Goal: Task Accomplishment & Management: Manage account settings

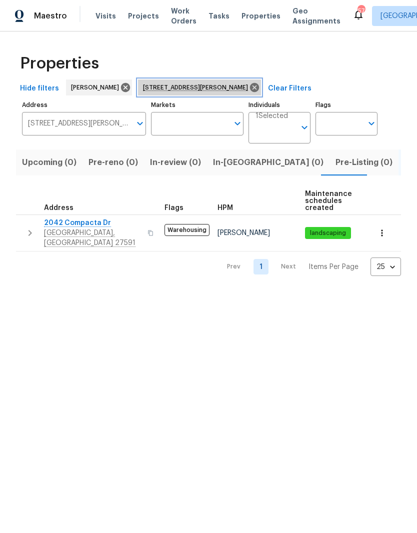
click at [253, 88] on icon at bounding box center [254, 87] width 9 height 9
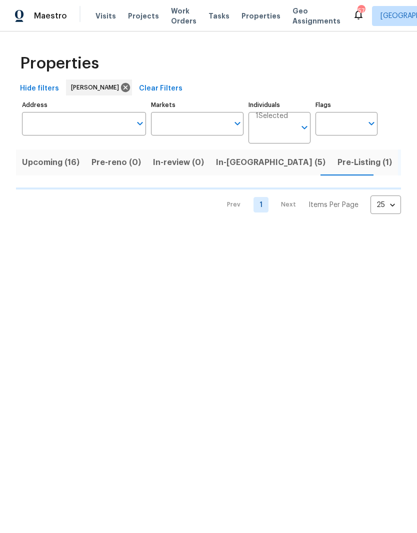
click at [60, 162] on span "Upcoming (16)" at bounding box center [51, 163] width 58 height 14
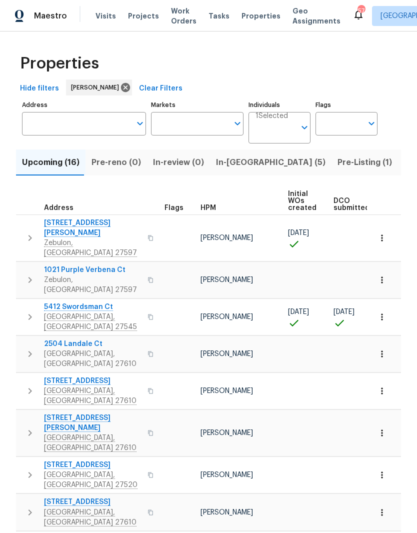
click at [80, 312] on span "Knightdale, NC 27545" at bounding box center [93, 322] width 98 height 20
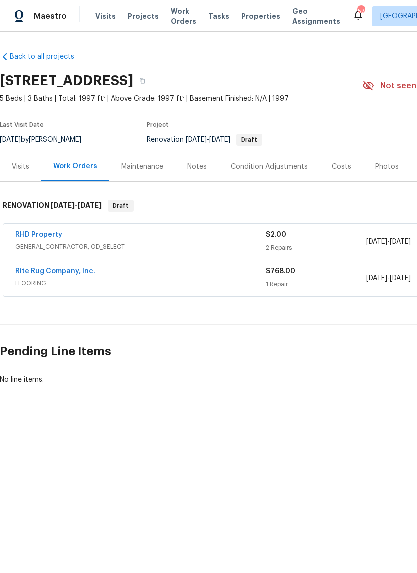
click at [204, 171] on div "Notes" at bounding box center [198, 167] width 20 height 10
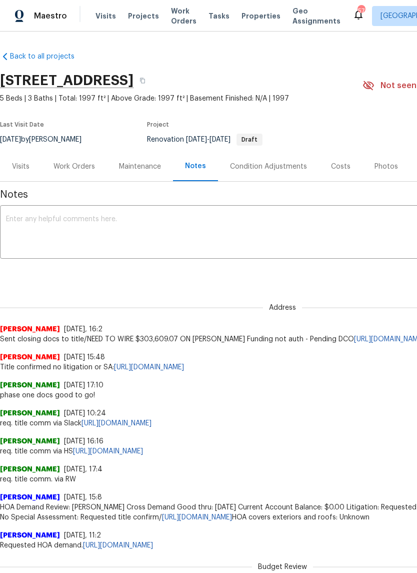
click at [73, 168] on div "Work Orders" at bounding box center [75, 167] width 42 height 10
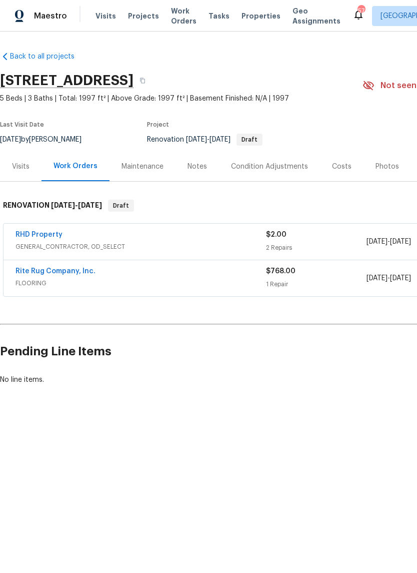
click at [24, 169] on div "Visits" at bounding box center [21, 167] width 18 height 10
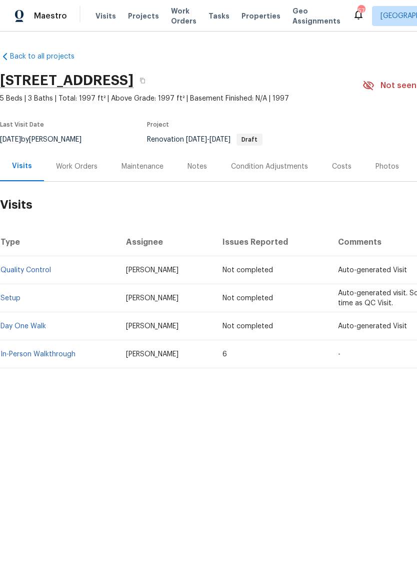
click at [196, 166] on div "Notes" at bounding box center [198, 167] width 20 height 10
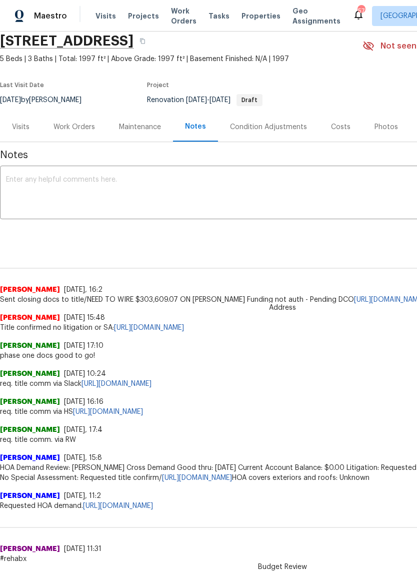
scroll to position [40, 0]
click at [74, 128] on div "Work Orders" at bounding box center [75, 127] width 42 height 10
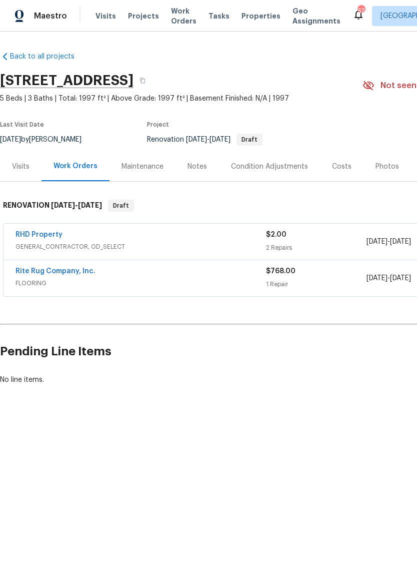
click at [31, 272] on link "Rite Rug Company, Inc." at bounding box center [56, 271] width 80 height 7
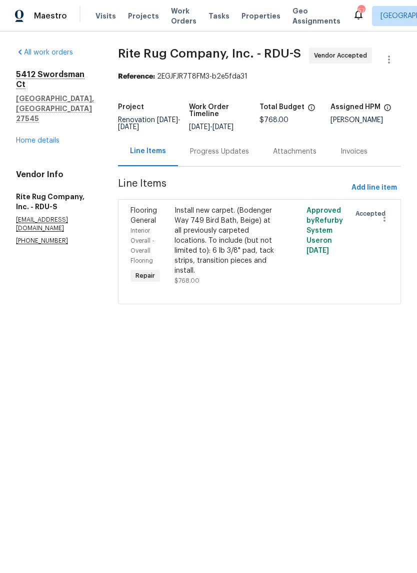
click at [232, 166] on div "Progress Updates" at bounding box center [219, 152] width 83 height 30
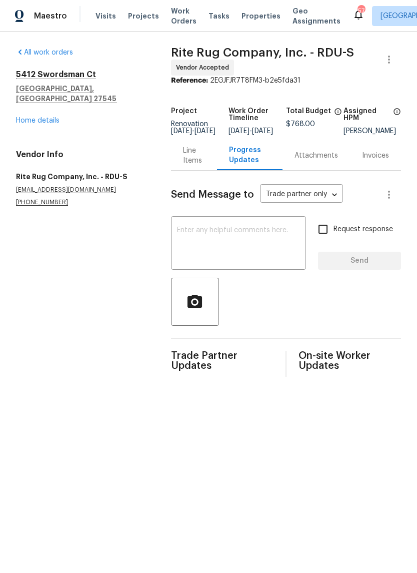
click at [24, 117] on link "Home details" at bounding box center [38, 120] width 44 height 7
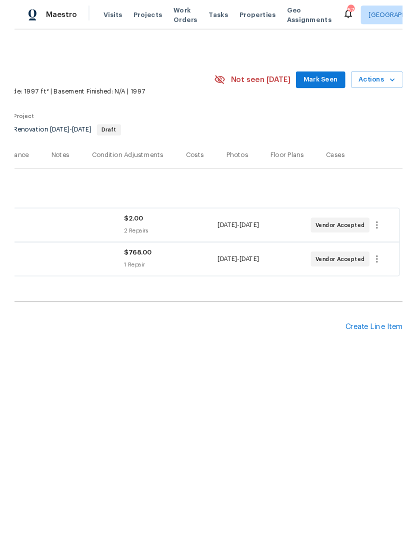
scroll to position [0, 148]
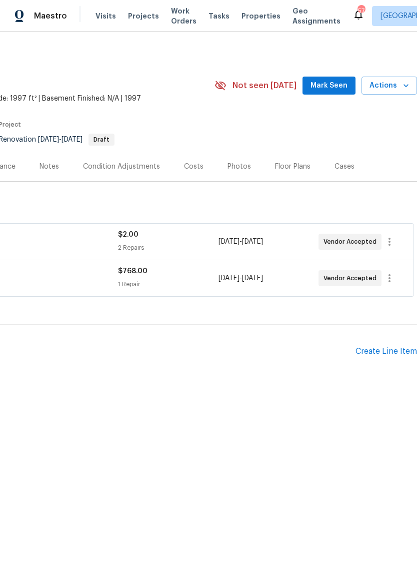
click at [401, 355] on div "Create Line Item" at bounding box center [387, 352] width 62 height 10
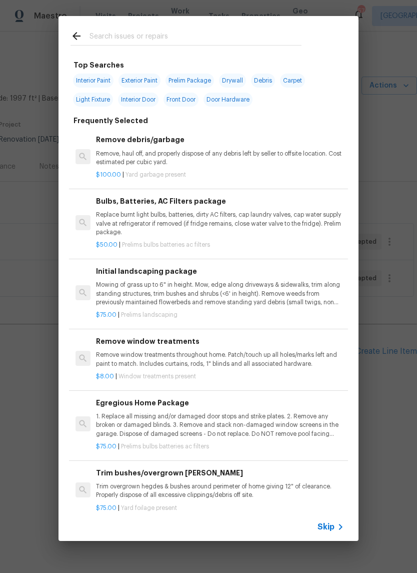
click at [160, 302] on p "Mowing of grass up to 6" in height. Mow, edge along driveways & sidewalks, trim…" at bounding box center [220, 294] width 248 height 26
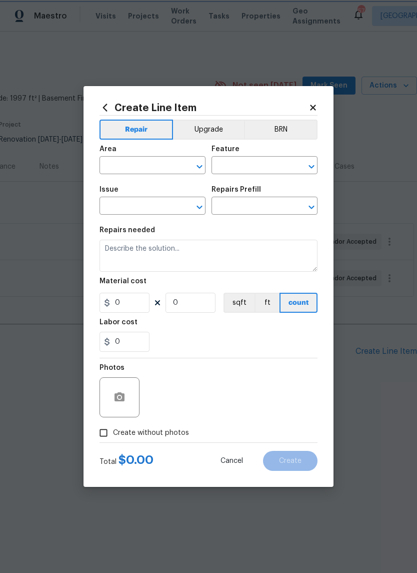
type input "Home Readiness Packages"
type input "Landscape Package"
type input "Initial landscaping package $75.00"
type textarea "Mowing of grass up to 6" in height. Mow, edge along driveways & sidewalks, trim…"
type input "75"
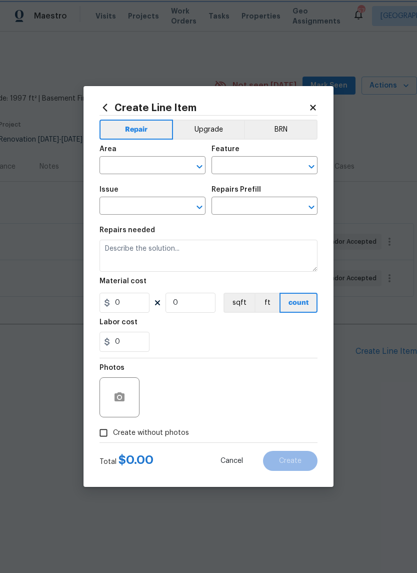
type input "1"
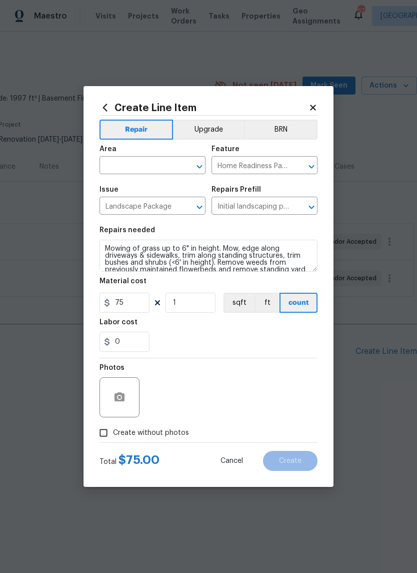
click at [161, 169] on input "text" at bounding box center [139, 167] width 78 height 16
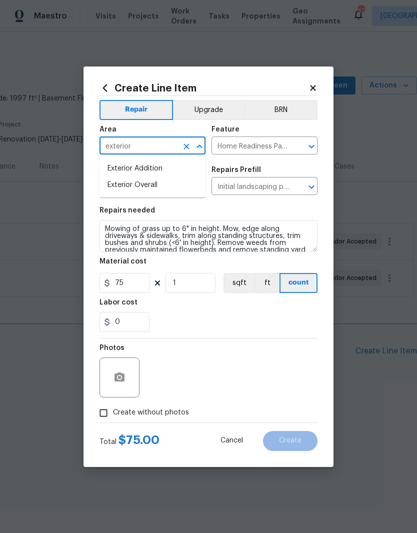
click at [184, 191] on li "Exterior Overall" at bounding box center [153, 185] width 106 height 17
type input "Exterior Overall"
click at [197, 312] on div "Labor cost" at bounding box center [209, 305] width 218 height 13
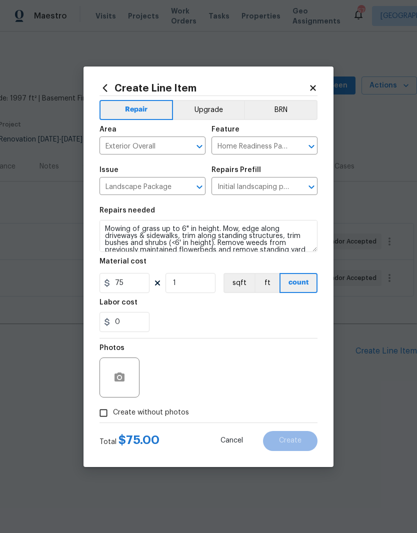
click at [109, 414] on input "Create without photos" at bounding box center [103, 413] width 19 height 19
checkbox input "true"
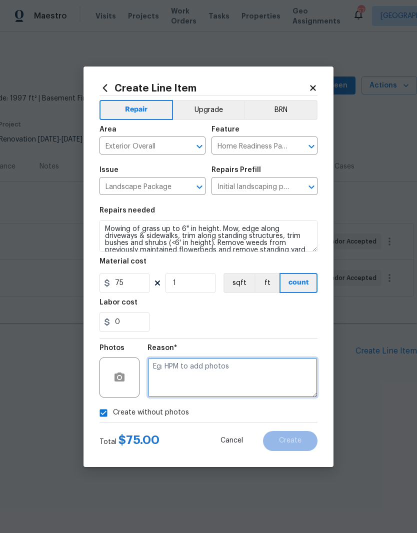
click at [284, 384] on textarea at bounding box center [233, 378] width 170 height 40
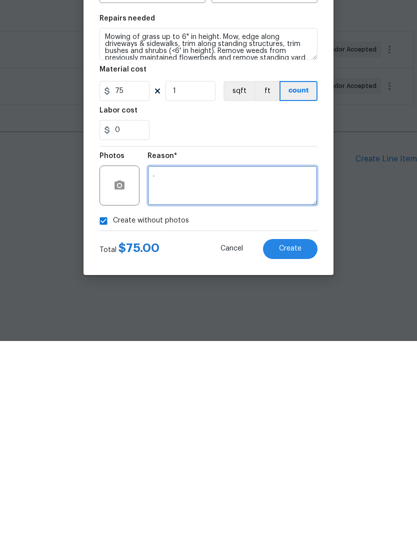
type textarea "."
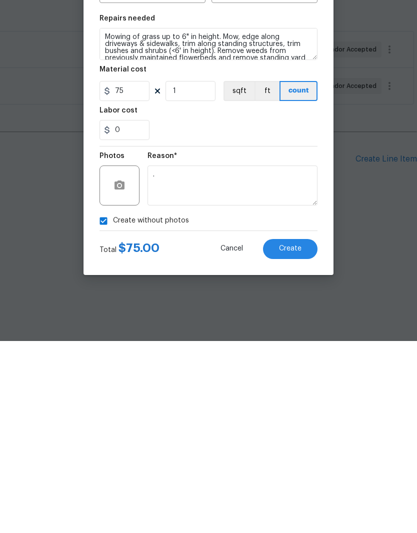
click at [294, 431] on button "Create" at bounding box center [290, 441] width 55 height 20
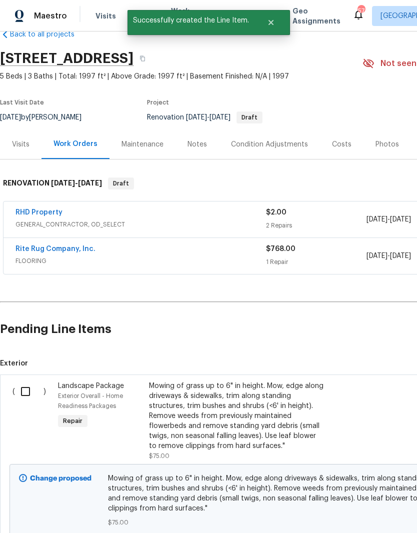
scroll to position [22, 0]
click at [29, 390] on input "checkbox" at bounding box center [29, 391] width 29 height 21
checkbox input "true"
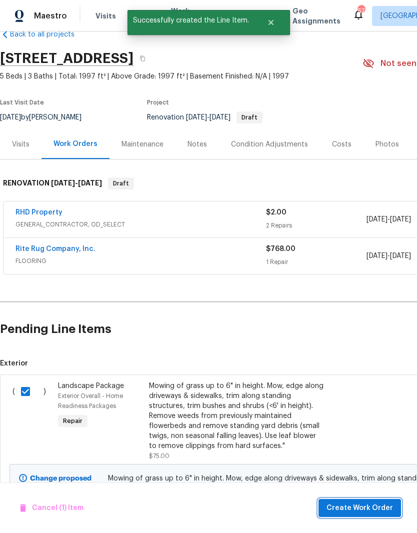
click at [341, 509] on span "Create Work Order" at bounding box center [360, 508] width 67 height 13
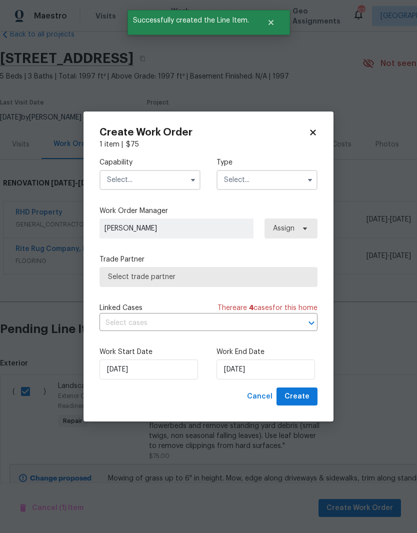
click at [161, 183] on input "text" at bounding box center [150, 180] width 101 height 20
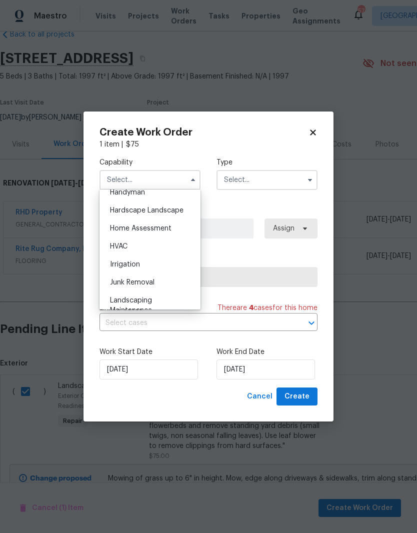
scroll to position [559, 0]
click at [186, 217] on div "Hardscape Landscape" at bounding box center [150, 211] width 96 height 18
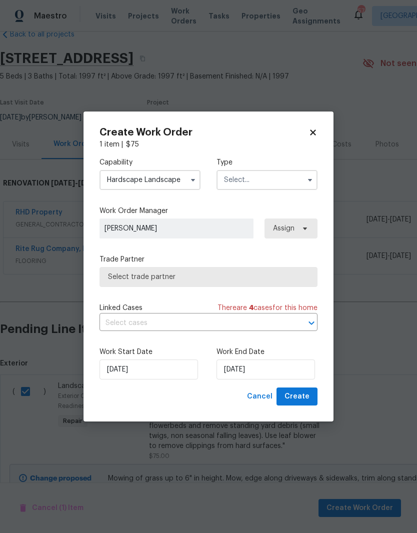
type input "Hardscape Landscape"
click at [298, 182] on input "text" at bounding box center [267, 180] width 101 height 20
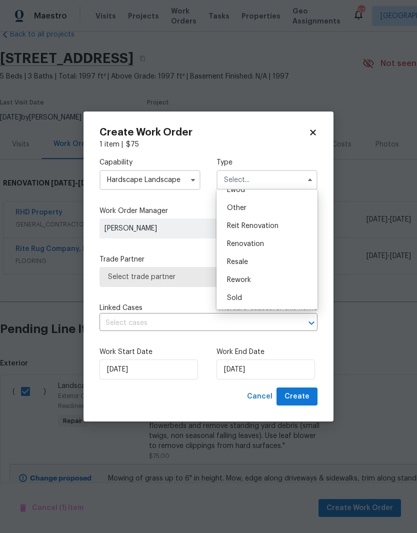
scroll to position [119, 0]
click at [307, 251] on div "Renovation" at bounding box center [267, 244] width 96 height 18
type input "Renovation"
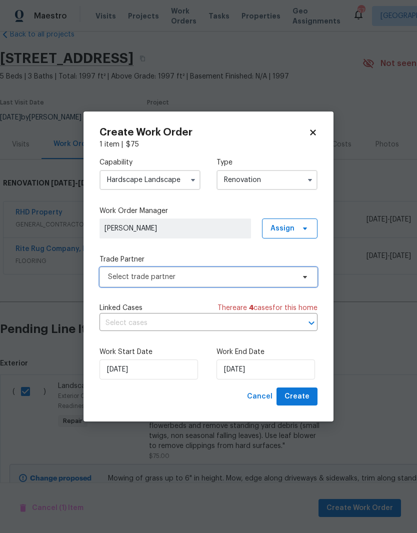
click at [294, 277] on span "Select trade partner" at bounding box center [201, 277] width 187 height 10
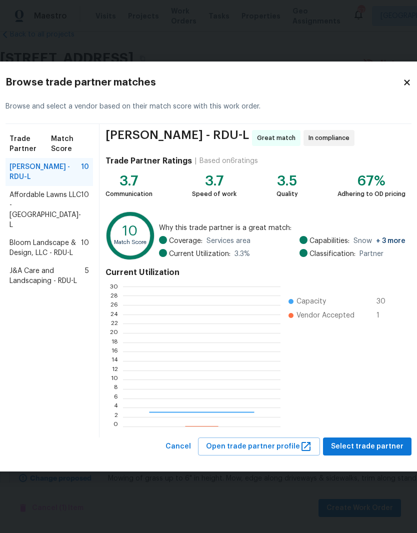
scroll to position [140, 157]
click at [38, 223] on span "Affordable Lawns LLC - RDU-L" at bounding box center [46, 210] width 72 height 40
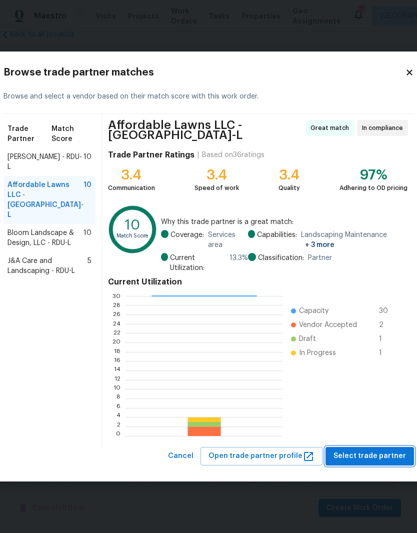
click at [388, 453] on span "Select trade partner" at bounding box center [370, 456] width 73 height 13
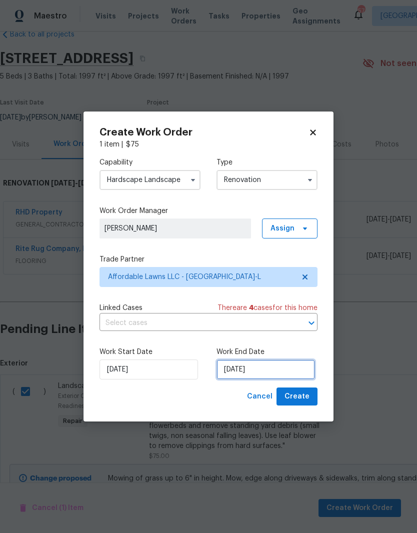
click at [272, 374] on input "10/10/2025" at bounding box center [266, 370] width 99 height 20
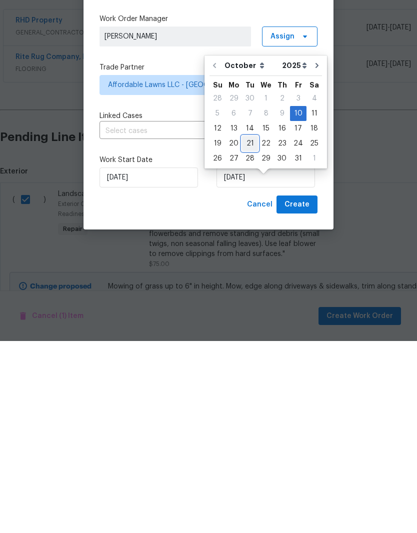
click at [251, 329] on div "21" at bounding box center [250, 336] width 16 height 14
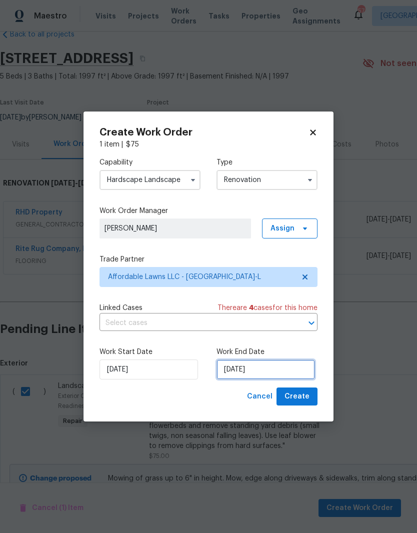
click at [275, 370] on input "10/21/2025" at bounding box center [266, 370] width 99 height 20
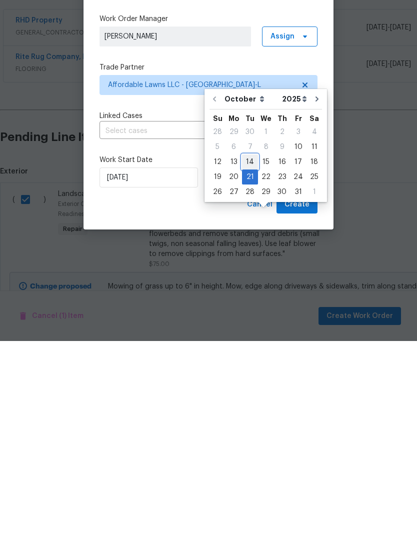
click at [250, 347] on div "14" at bounding box center [250, 354] width 16 height 14
type input "10/14/2025"
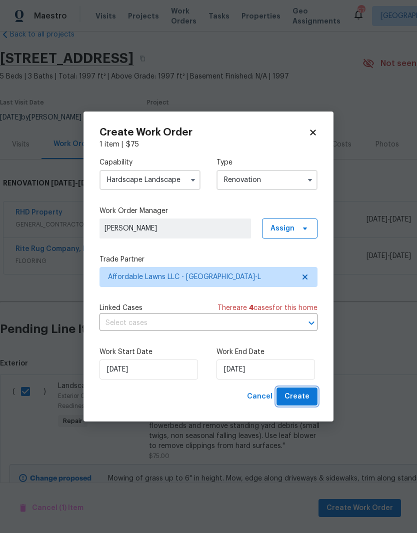
click at [317, 398] on button "Create" at bounding box center [297, 397] width 41 height 19
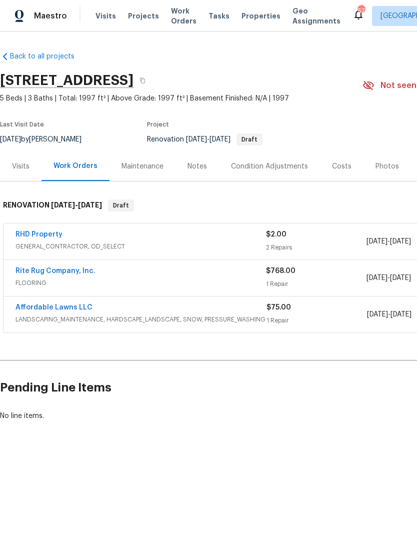
click at [35, 304] on link "Affordable Lawns LLC" at bounding box center [54, 307] width 77 height 7
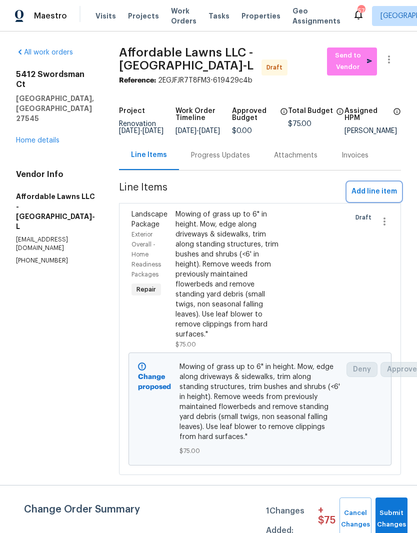
click at [387, 198] on span "Add line item" at bounding box center [375, 192] width 46 height 13
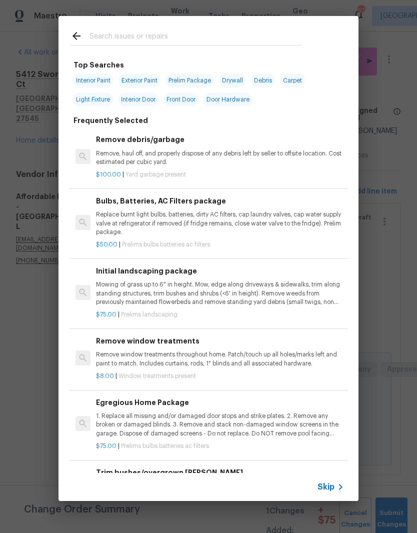
click at [220, 45] on input "text" at bounding box center [196, 37] width 212 height 15
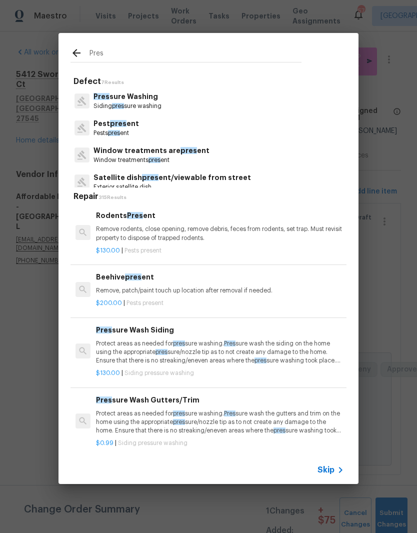
type input "Pres"
click at [230, 104] on div "Pres sure Washing Siding pres sure washing" at bounding box center [209, 101] width 276 height 27
click at [191, 112] on div "Pres sure Washing Siding pres sure washing" at bounding box center [209, 101] width 276 height 27
click at [150, 101] on p "Pres sure Washing" at bounding box center [128, 97] width 68 height 11
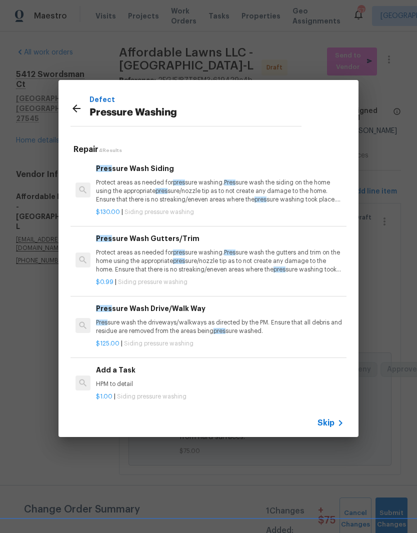
click at [291, 203] on p "Protect areas as needed for pres sure washing. Pres sure wash the siding on the…" at bounding box center [220, 192] width 248 height 26
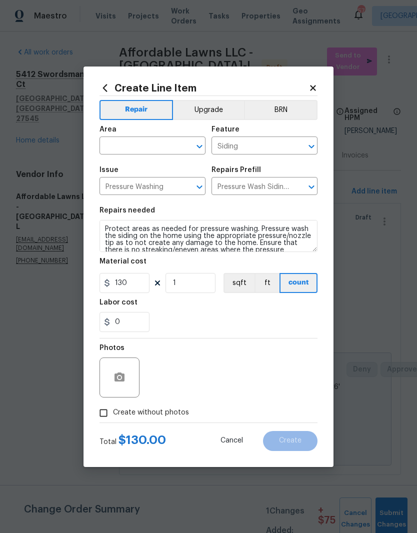
click at [161, 145] on input "text" at bounding box center [139, 147] width 78 height 16
click at [184, 185] on li "Exterior Overall" at bounding box center [153, 185] width 106 height 17
type input "Exterior Overall"
click at [202, 316] on div "0" at bounding box center [209, 322] width 218 height 20
click at [140, 387] on div at bounding box center [121, 378] width 42 height 40
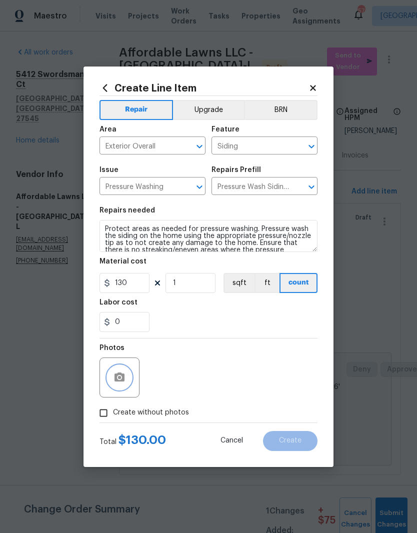
click at [130, 380] on button "button" at bounding box center [120, 378] width 24 height 24
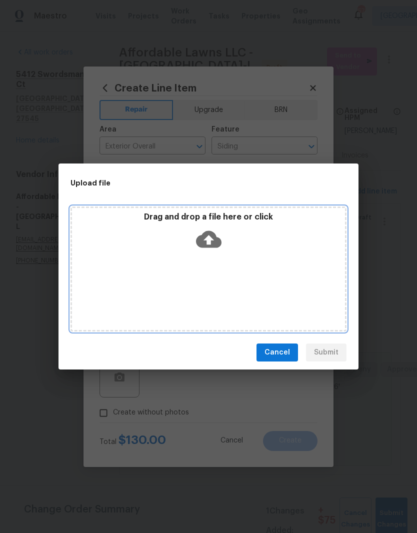
click at [208, 246] on icon at bounding box center [209, 239] width 26 height 17
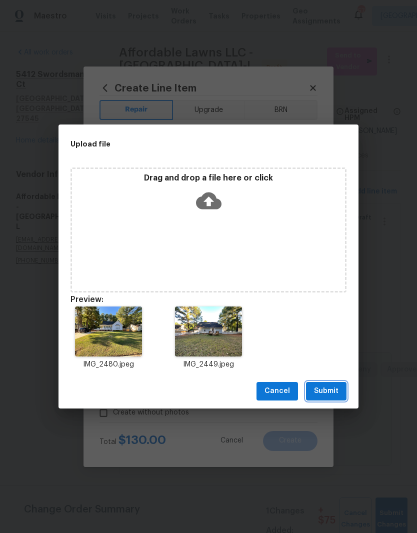
click at [344, 393] on button "Submit" at bounding box center [326, 391] width 41 height 19
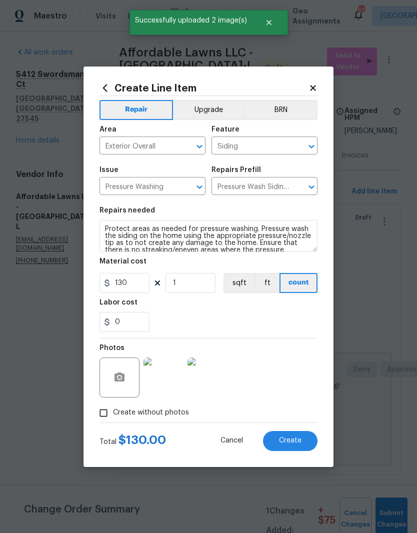
click at [300, 442] on span "Create" at bounding box center [290, 441] width 23 height 8
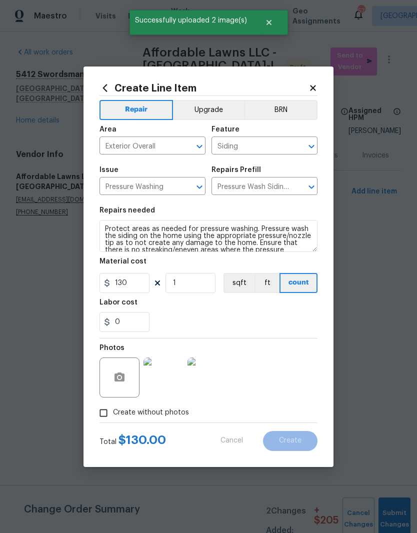
type input "0"
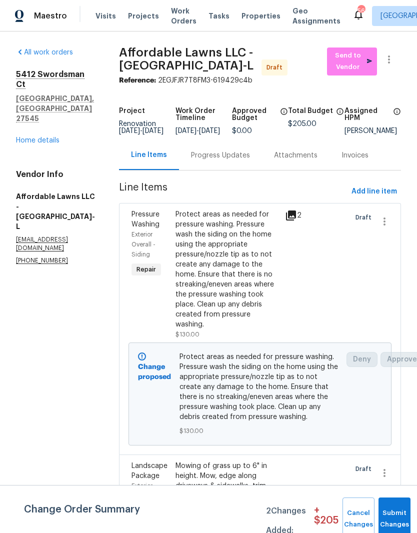
click at [313, 317] on div at bounding box center [326, 275] width 44 height 136
click at [254, 316] on div "Protect areas as needed for pressure washing. Pressure wash the siding on the h…" at bounding box center [228, 270] width 104 height 120
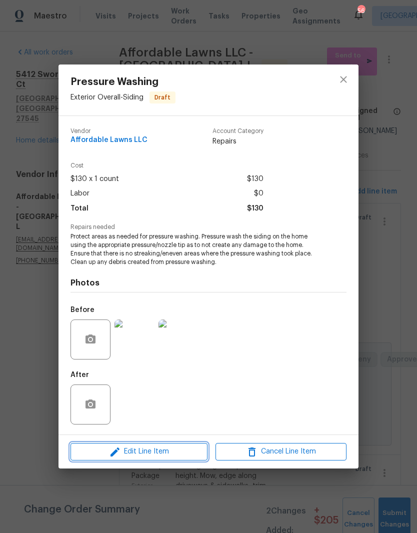
click at [103, 455] on span "Edit Line Item" at bounding box center [139, 452] width 131 height 13
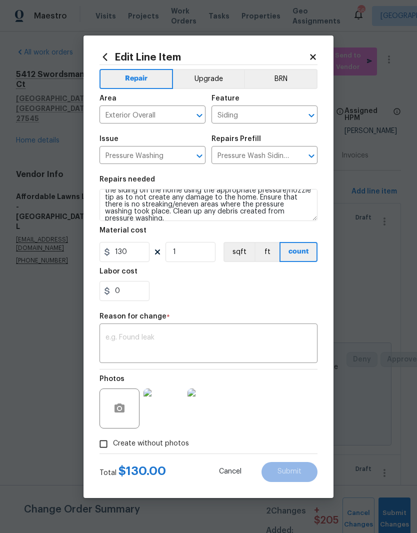
scroll to position [14, 0]
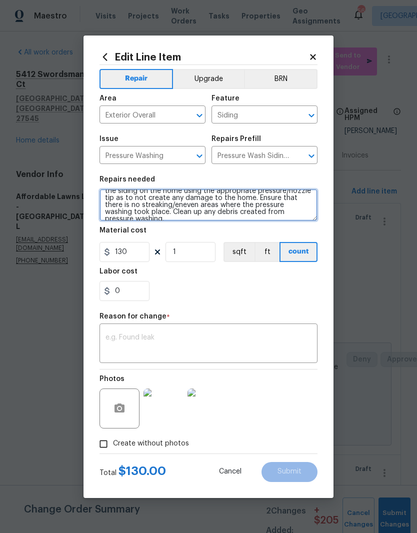
click at [175, 193] on textarea "Protect areas as needed for pressure washing. Pressure wash the siding on the h…" at bounding box center [209, 205] width 218 height 32
click at [309, 216] on textarea "Protect areas as needed for pressure washing. Pressure wash the siding on the h…" at bounding box center [209, 205] width 218 height 32
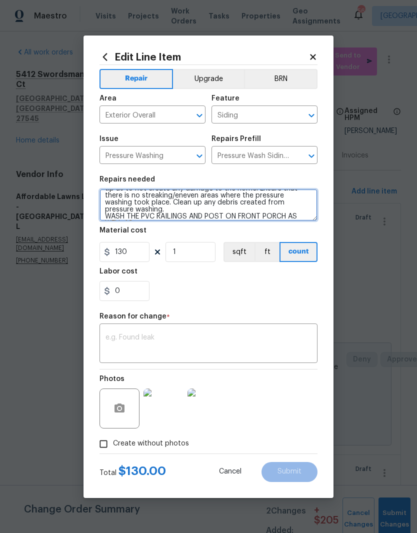
click at [221, 215] on textarea "Protect areas as needed for pressure washing. Pressure wash the siding on the h…" at bounding box center [209, 205] width 218 height 32
click at [225, 211] on textarea "Protect areas as needed for pressure washing. Pressure wash the siding on the h…" at bounding box center [209, 205] width 218 height 32
type textarea "Protect areas as needed for pressure washing. Pressure wash the siding on the h…"
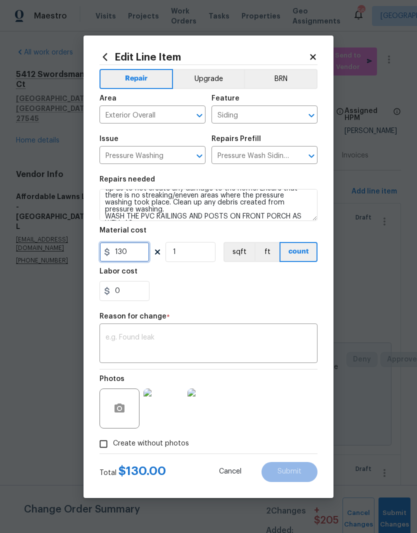
click at [125, 262] on input "130" at bounding box center [125, 252] width 50 height 20
type input "175"
click at [232, 285] on div "0" at bounding box center [209, 291] width 218 height 20
click at [277, 344] on textarea at bounding box center [209, 344] width 206 height 21
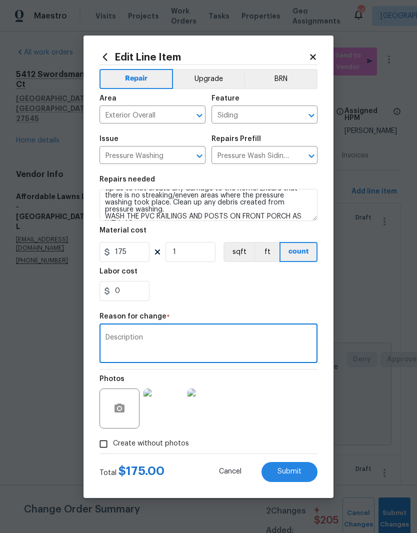
type textarea "Description"
click at [294, 295] on div "0" at bounding box center [209, 291] width 218 height 20
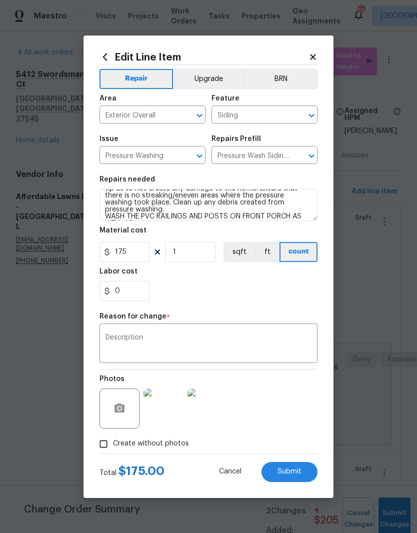
click at [307, 476] on button "Submit" at bounding box center [290, 472] width 56 height 20
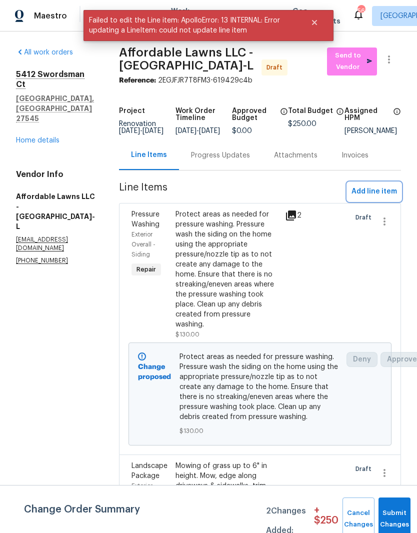
click at [389, 198] on span "Add line item" at bounding box center [375, 192] width 46 height 13
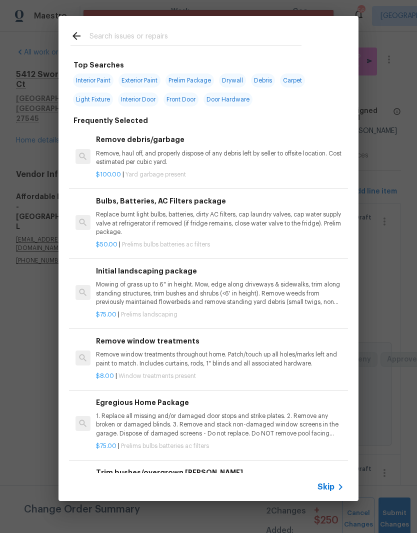
click at [261, 39] on input "text" at bounding box center [196, 37] width 212 height 15
type input "Press"
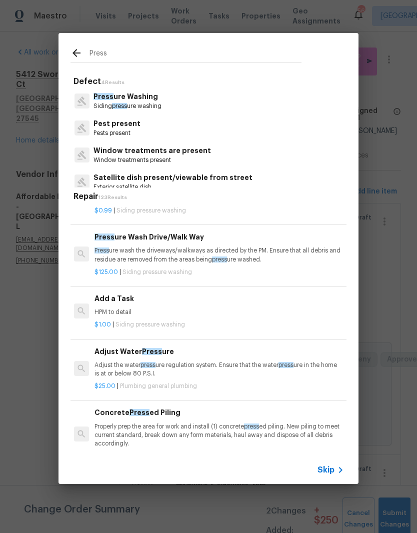
scroll to position [119, 2]
click at [290, 252] on p "Press ure wash the driveways/walkways as directed by the PM. Ensure that all de…" at bounding box center [219, 254] width 248 height 17
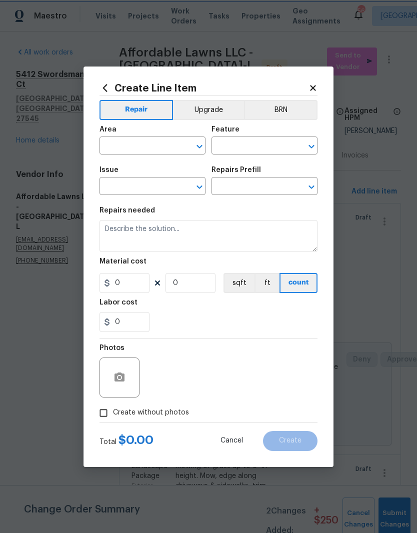
type input "Siding"
type input "Pressure Washing"
type input "Pressure Wash Drive/Walk Way $125.00"
type textarea "Pressure wash the driveways/walkways as directed by the PM. Ensure that all deb…"
type input "125"
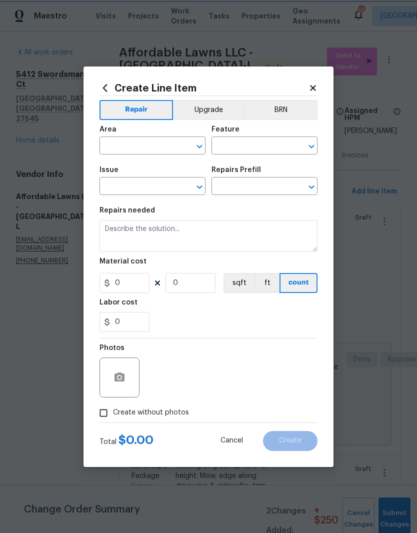
type input "1"
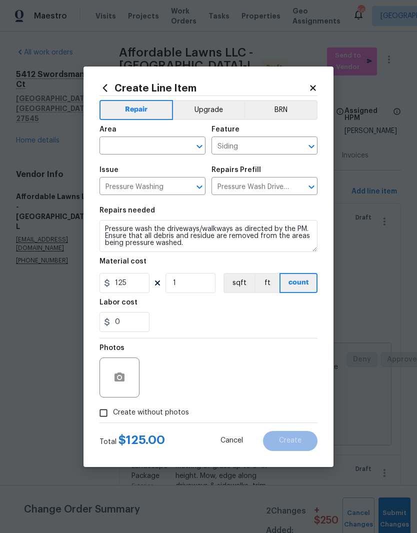
click at [279, 262] on div "Material cost" at bounding box center [209, 264] width 218 height 13
click at [150, 154] on input "text" at bounding box center [139, 147] width 78 height 16
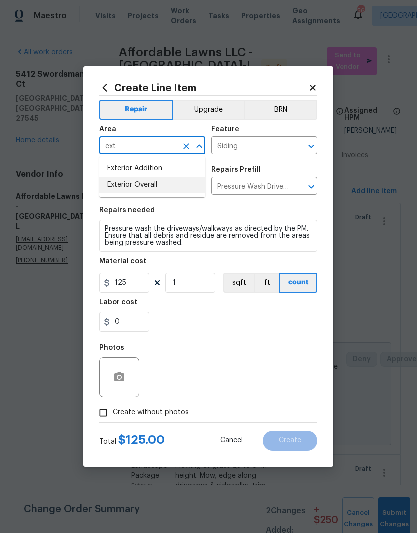
click at [184, 191] on li "Exterior Overall" at bounding box center [153, 185] width 106 height 17
type input "Exterior Overall"
click at [275, 149] on input "Siding" at bounding box center [251, 147] width 78 height 16
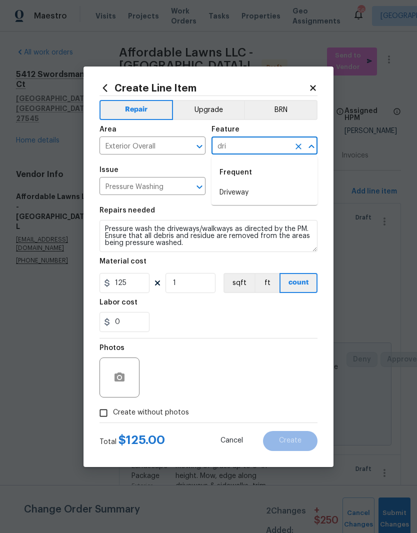
click at [289, 197] on li "Driveway" at bounding box center [265, 193] width 106 height 17
type input "Driveway"
click at [258, 247] on textarea "Pressure wash the driveways/walkways as directed by the PM. Ensure that all deb…" at bounding box center [209, 236] width 218 height 32
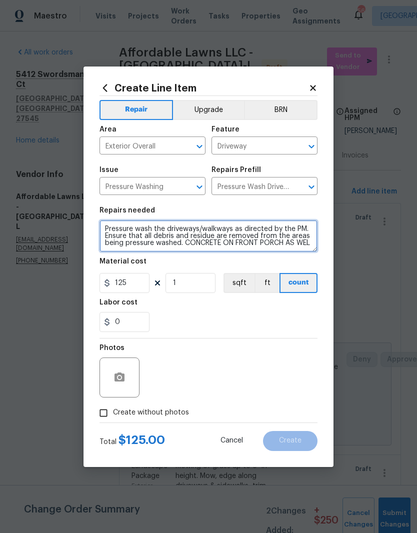
scroll to position [3, 0]
type textarea "Pressure wash the driveways/walkways as directed by the PM. Ensure that all deb…"
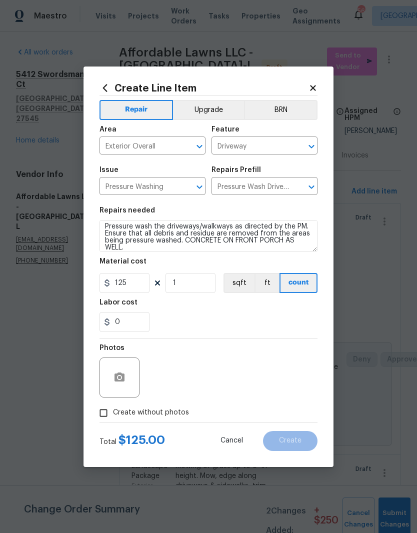
click at [209, 318] on div "0" at bounding box center [209, 322] width 218 height 20
click at [122, 379] on icon "button" at bounding box center [120, 377] width 10 height 9
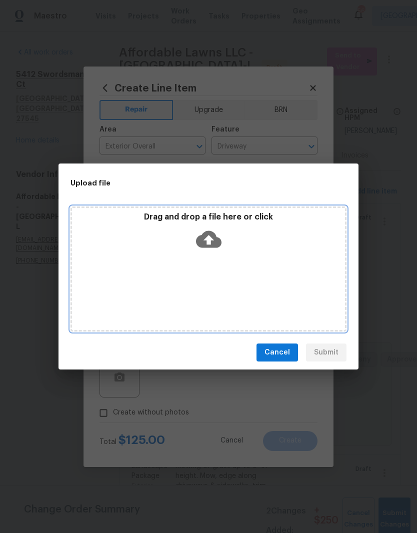
click at [250, 253] on div "Drag and drop a file here or click" at bounding box center [208, 233] width 273 height 43
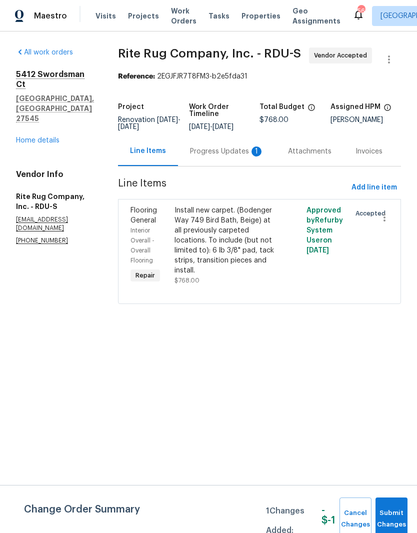
click at [47, 137] on link "Home details" at bounding box center [38, 140] width 44 height 7
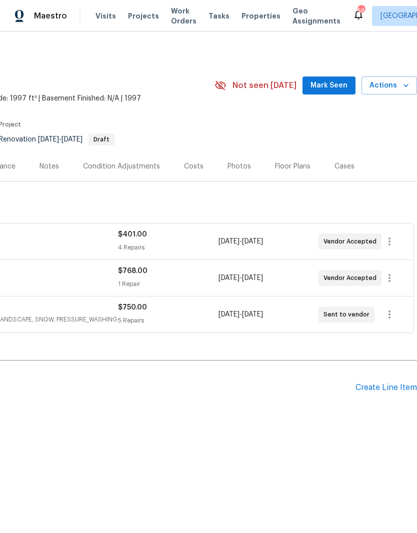
scroll to position [0, 148]
click at [297, 172] on div "Floor Plans" at bounding box center [293, 167] width 60 height 30
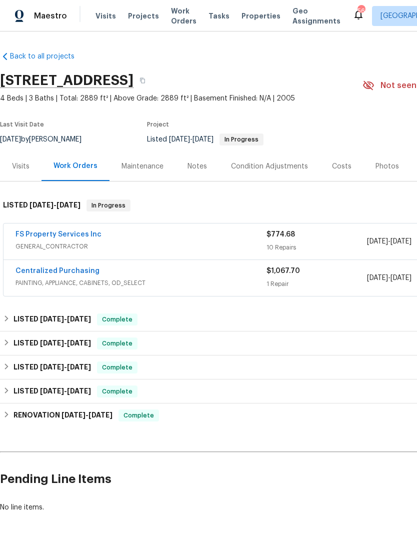
click at [83, 244] on span "GENERAL_CONTRACTOR" at bounding box center [141, 247] width 251 height 10
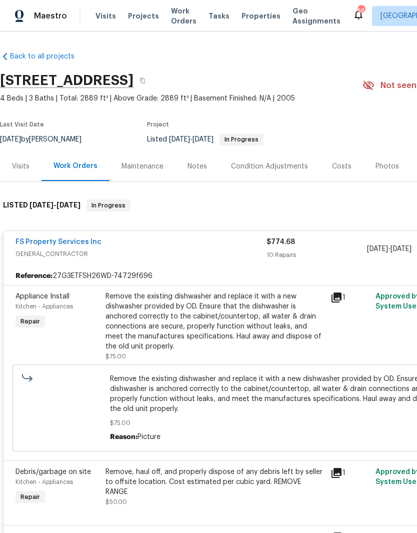
click at [30, 245] on link "FS Property Services Inc" at bounding box center [59, 242] width 86 height 7
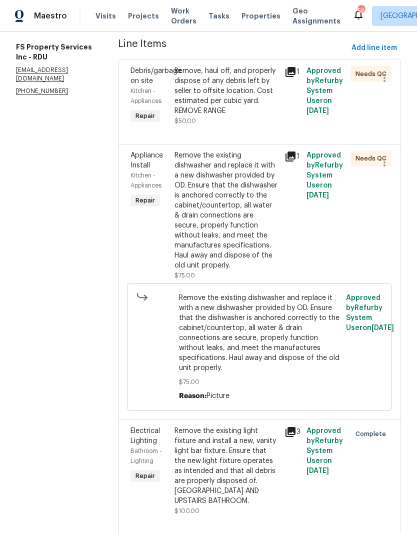
scroll to position [130, 0]
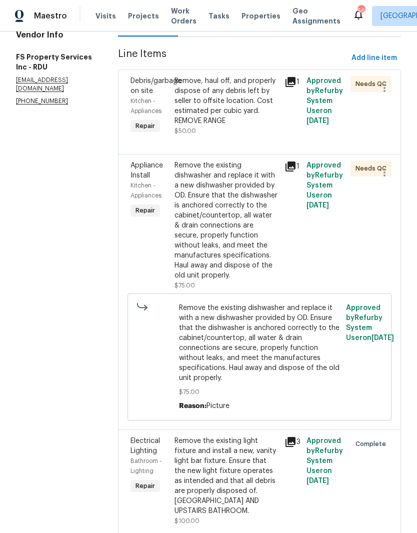
click at [265, 260] on div "Remove the existing dishwasher and replace it with a new dishwasher provided by…" at bounding box center [227, 221] width 104 height 120
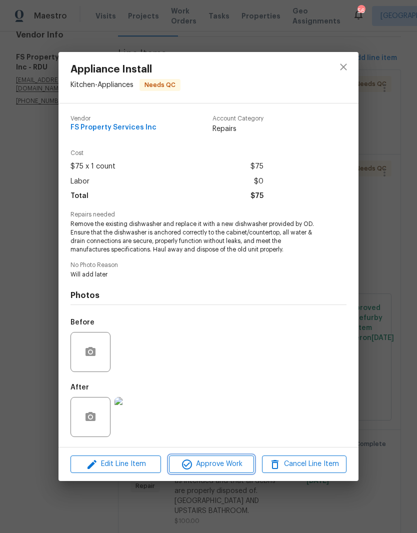
click at [237, 469] on span "Approve Work" at bounding box center [211, 464] width 79 height 13
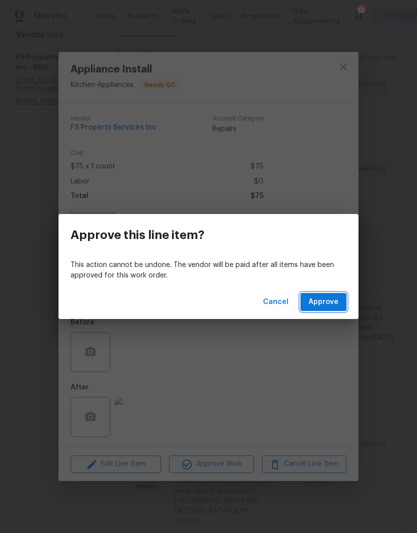
click at [343, 307] on button "Approve" at bounding box center [324, 302] width 46 height 19
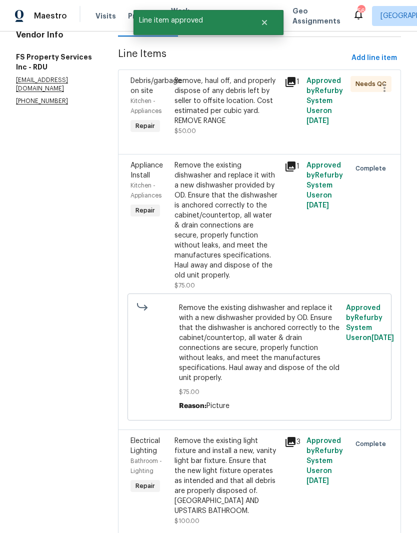
click at [256, 136] on div "Remove, haul off, and properly dispose of any debris left by seller to offsite …" at bounding box center [227, 106] width 104 height 60
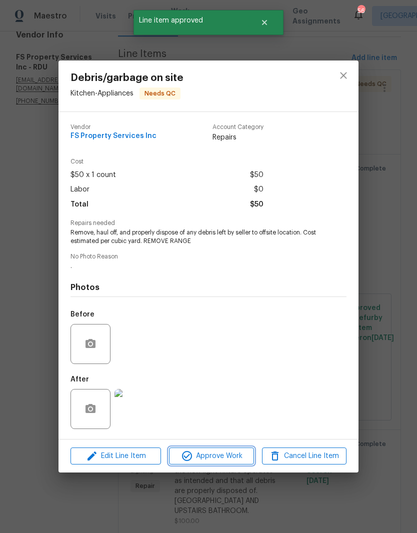
click at [232, 463] on span "Approve Work" at bounding box center [211, 456] width 79 height 13
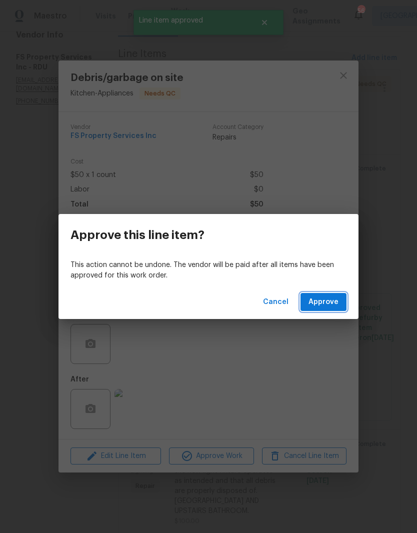
click at [338, 311] on button "Approve" at bounding box center [324, 302] width 46 height 19
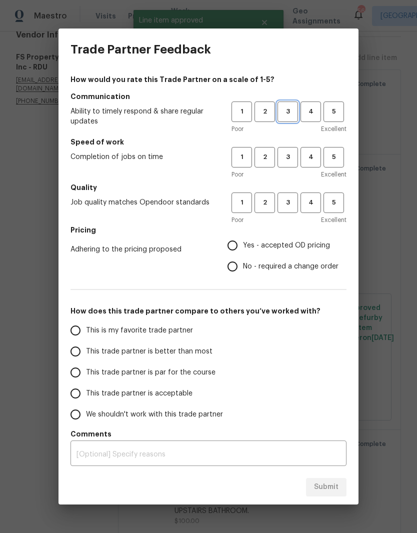
click at [292, 114] on span "3" at bounding box center [288, 112] width 19 height 12
click at [292, 161] on span "3" at bounding box center [288, 158] width 19 height 12
click at [293, 207] on span "3" at bounding box center [288, 203] width 19 height 12
click at [306, 248] on span "Yes - accepted OD pricing" at bounding box center [286, 246] width 87 height 11
click at [243, 248] on input "Yes - accepted OD pricing" at bounding box center [232, 245] width 21 height 21
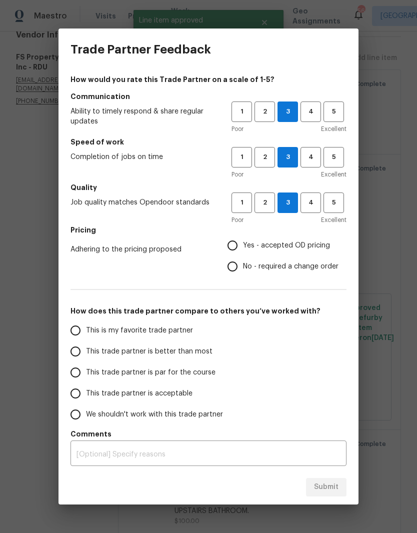
radio input "true"
click at [193, 398] on label "This trade partner is acceptable" at bounding box center [144, 393] width 158 height 21
click at [86, 398] on input "This trade partner is acceptable" at bounding box center [75, 393] width 21 height 21
click at [345, 488] on button "Submit" at bounding box center [326, 487] width 41 height 19
radio input "true"
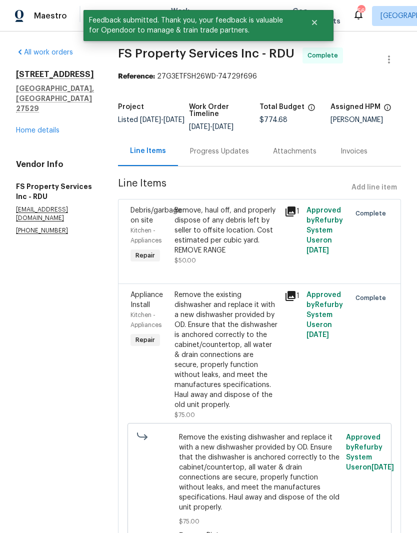
scroll to position [0, 0]
click at [25, 127] on link "Home details" at bounding box center [38, 130] width 44 height 7
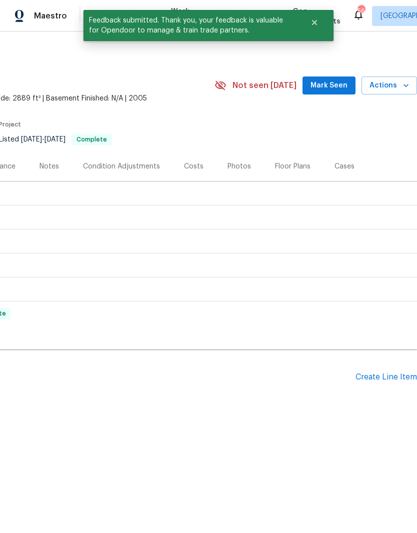
scroll to position [0, 149]
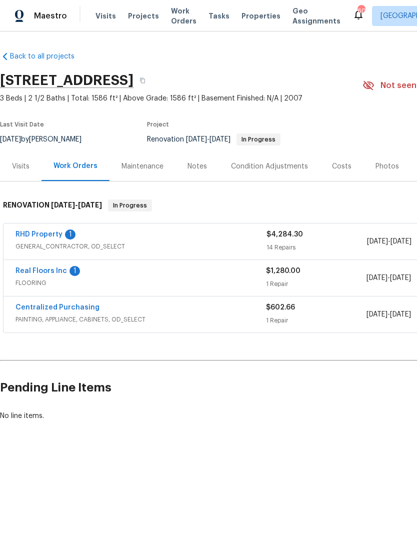
click at [26, 237] on link "RHD Property" at bounding box center [39, 234] width 47 height 7
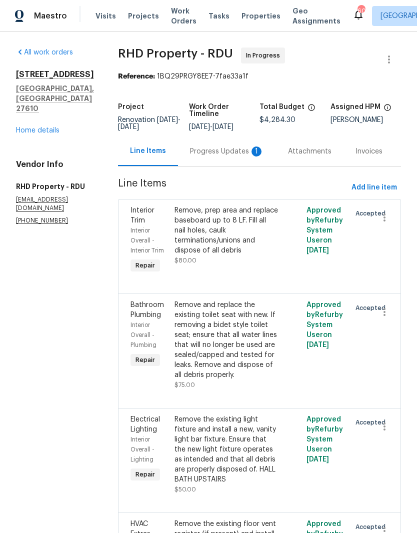
click at [250, 157] on div "Progress Updates 1" at bounding box center [227, 152] width 74 height 10
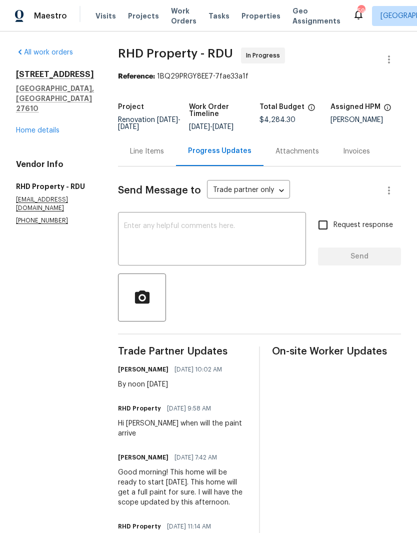
click at [18, 127] on link "Home details" at bounding box center [38, 130] width 44 height 7
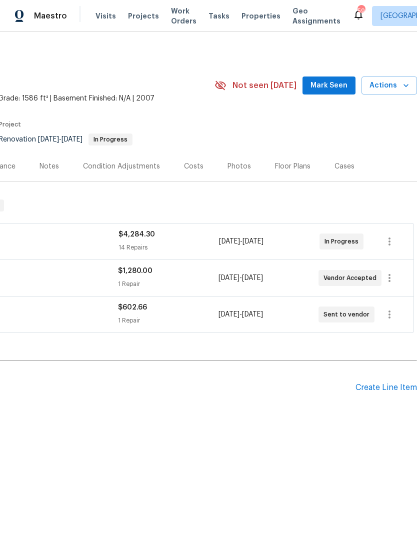
scroll to position [0, 148]
click at [397, 384] on div "Create Line Item" at bounding box center [387, 388] width 62 height 10
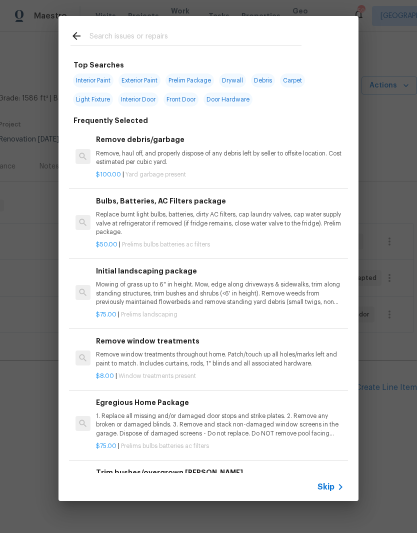
click at [270, 34] on input "text" at bounding box center [196, 37] width 212 height 15
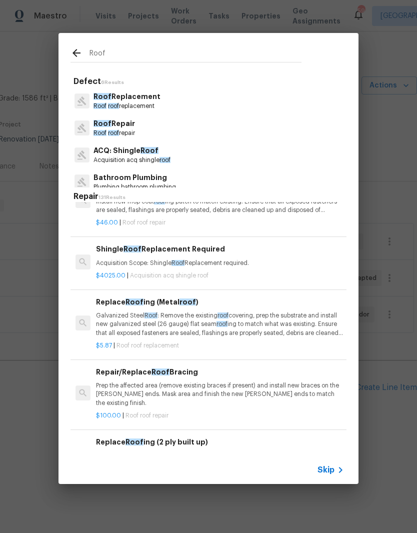
scroll to position [599, -1]
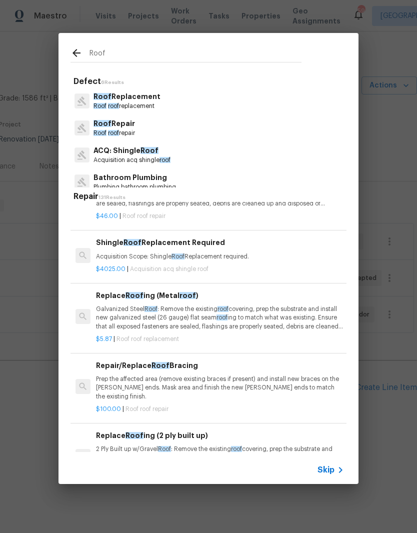
type input "Roof"
click at [159, 131] on div "Roof Repair Roof roof repair" at bounding box center [209, 128] width 276 height 27
click at [171, 132] on div "Roof Repair Roof roof repair" at bounding box center [209, 128] width 276 height 27
click at [134, 129] on p "Roof roof repair" at bounding box center [115, 133] width 42 height 9
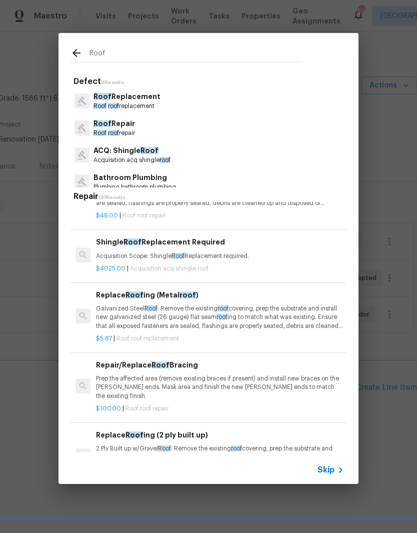
scroll to position [491, 0]
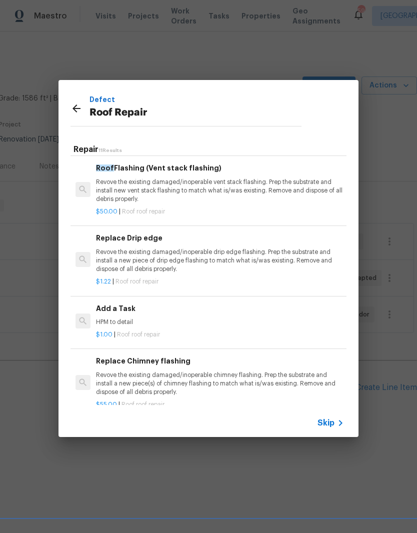
click at [193, 331] on p "$1.00 | Roof roof repair" at bounding box center [220, 335] width 248 height 9
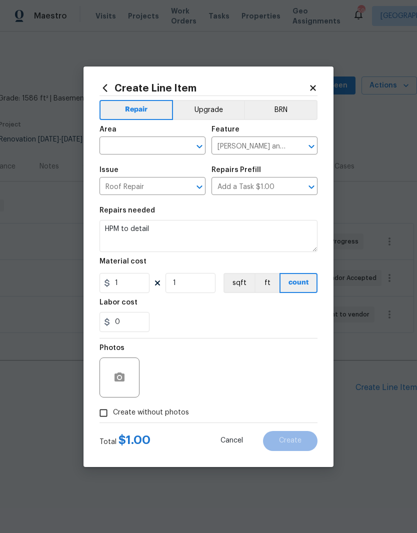
click at [168, 147] on input "text" at bounding box center [139, 147] width 78 height 16
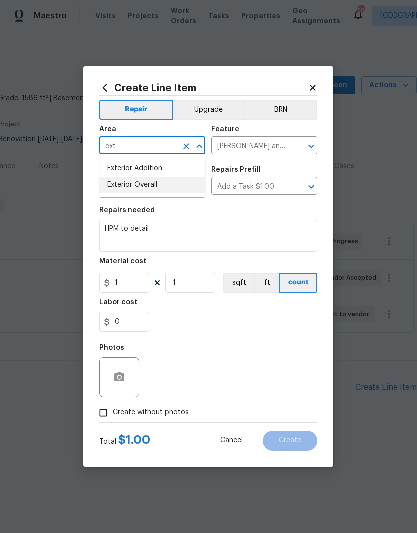
click at [174, 190] on li "Exterior Overall" at bounding box center [153, 185] width 106 height 17
type input "Exterior Overall"
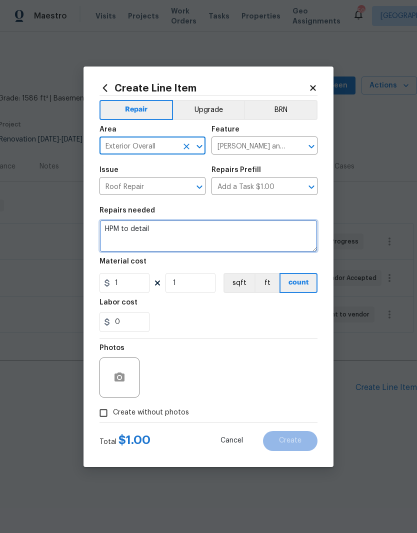
click at [196, 240] on textarea "HPM to detail" at bounding box center [209, 236] width 218 height 32
type textarea "H"
type textarea "Please preform a roof tune up."
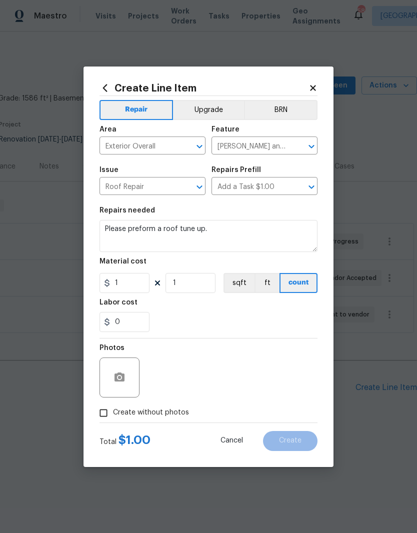
click at [250, 316] on div "0" at bounding box center [209, 322] width 218 height 20
click at [124, 286] on input "1" at bounding box center [125, 283] width 50 height 20
type input "500"
click at [168, 318] on div "Repair Upgrade BRN Area Exterior Overall ​ Feature [PERSON_NAME] and Trim ​ Iss…" at bounding box center [209, 259] width 218 height 327
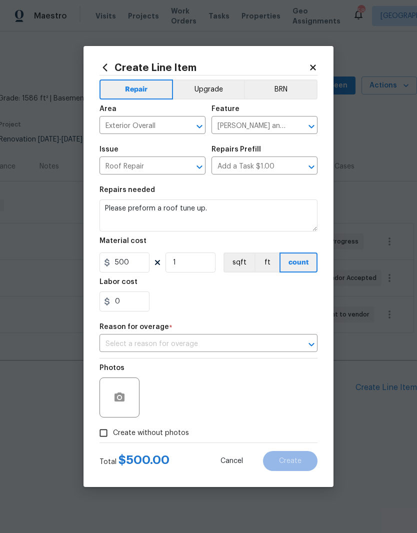
click at [306, 349] on icon "Open" at bounding box center [312, 345] width 12 height 12
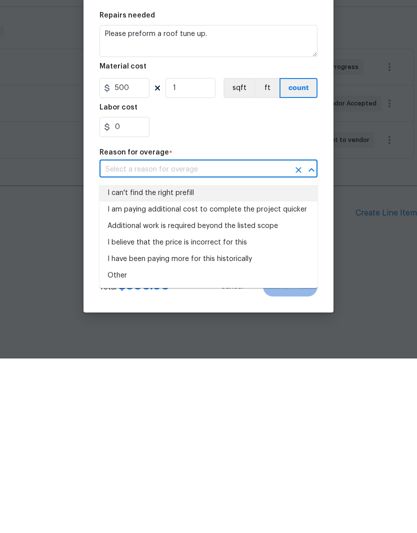
click at [263, 360] on li "I can't find the right prefill" at bounding box center [209, 368] width 218 height 17
type input "I can't find the right prefill"
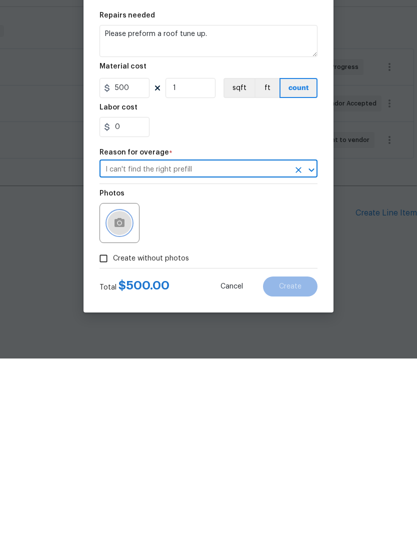
click at [117, 386] on button "button" at bounding box center [120, 398] width 24 height 24
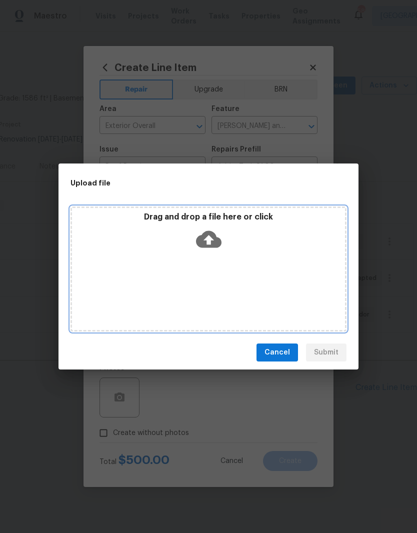
click at [212, 241] on icon at bounding box center [209, 239] width 26 height 17
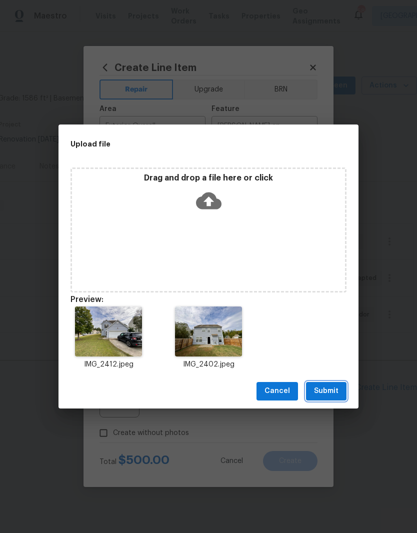
click at [339, 394] on button "Submit" at bounding box center [326, 391] width 41 height 19
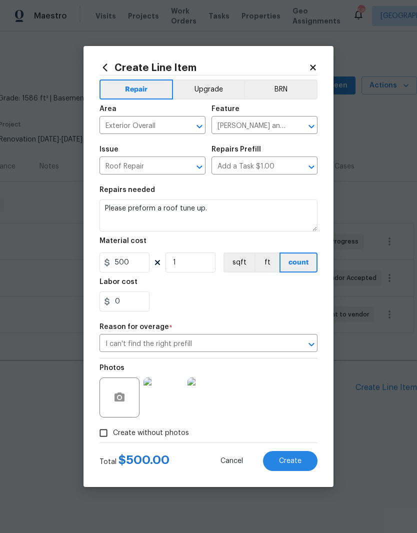
click at [300, 464] on span "Create" at bounding box center [290, 462] width 23 height 8
type input "0"
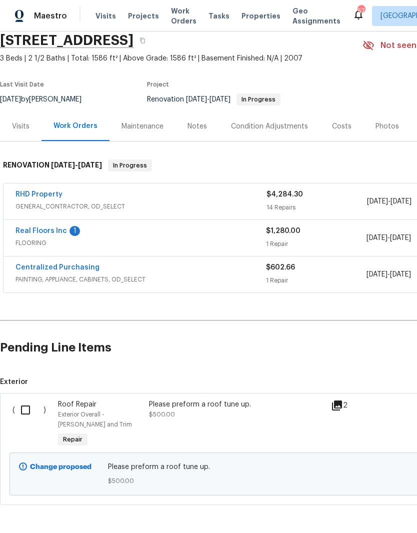
scroll to position [40, 0]
click at [22, 411] on input "checkbox" at bounding box center [29, 410] width 29 height 21
checkbox input "true"
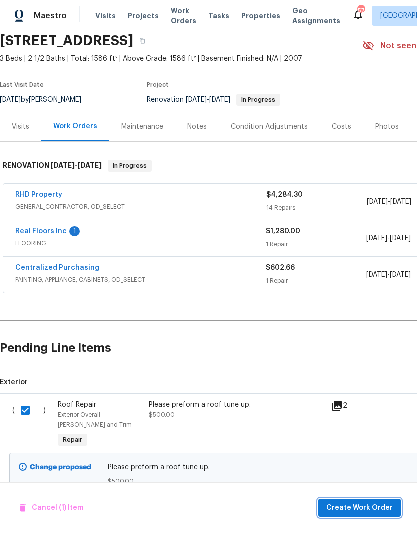
click at [346, 509] on span "Create Work Order" at bounding box center [360, 508] width 67 height 13
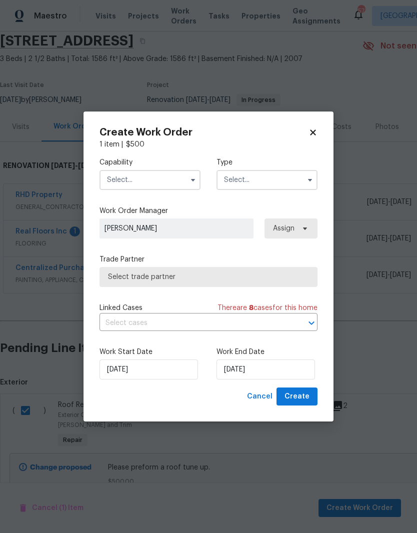
click at [157, 184] on input "text" at bounding box center [150, 180] width 101 height 20
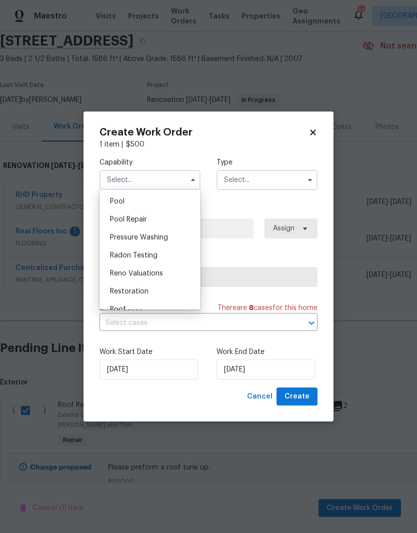
scroll to position [957, 0]
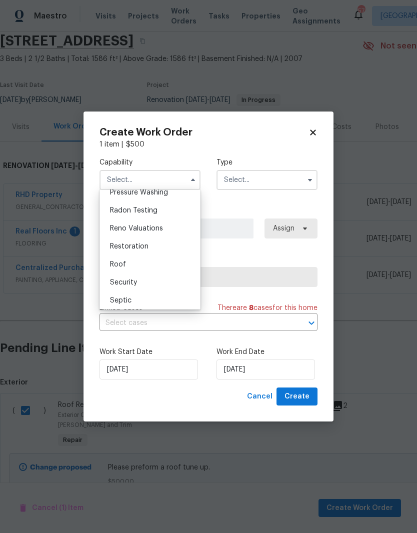
click at [158, 272] on div "Roof" at bounding box center [150, 265] width 96 height 18
type input "Roof"
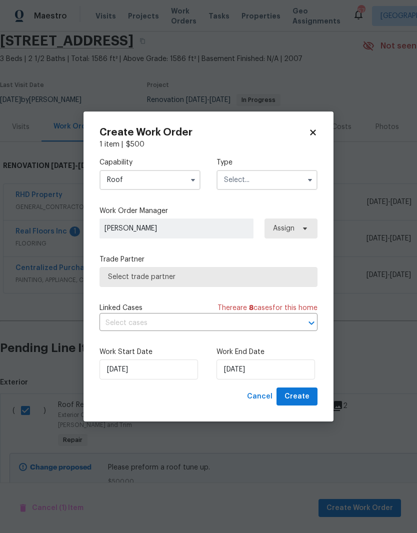
click at [271, 181] on input "text" at bounding box center [267, 180] width 101 height 20
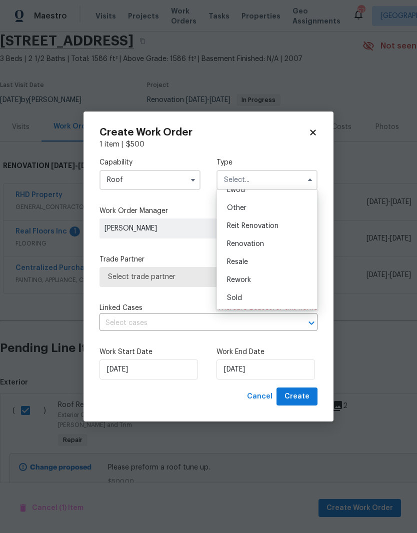
scroll to position [119, 0]
click at [293, 244] on div "Renovation" at bounding box center [267, 244] width 96 height 18
type input "Renovation"
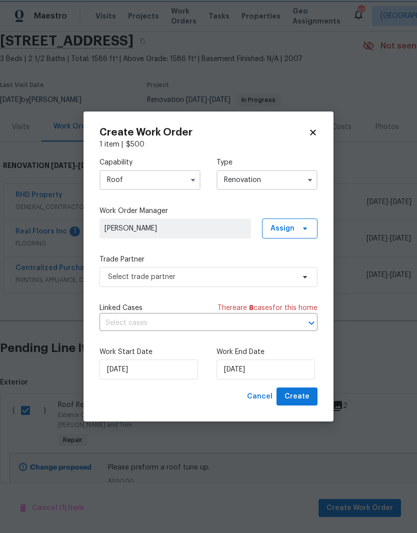
scroll to position [0, 0]
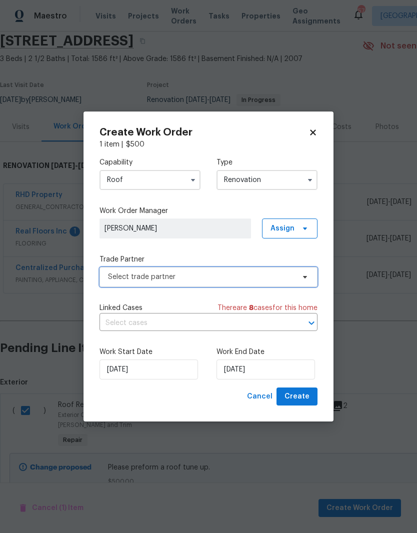
click at [266, 275] on span "Select trade partner" at bounding box center [201, 277] width 187 height 10
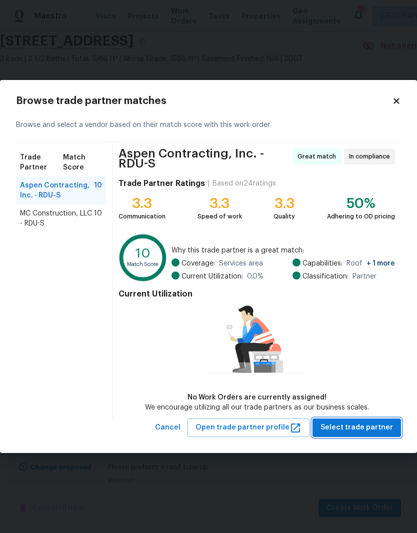
click at [383, 429] on span "Select trade partner" at bounding box center [357, 428] width 73 height 13
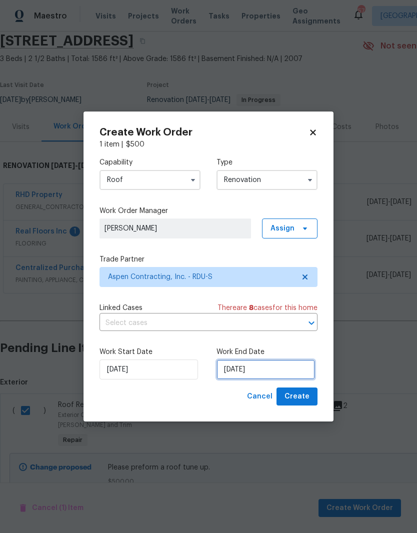
click at [272, 369] on input "[DATE]" at bounding box center [266, 370] width 99 height 20
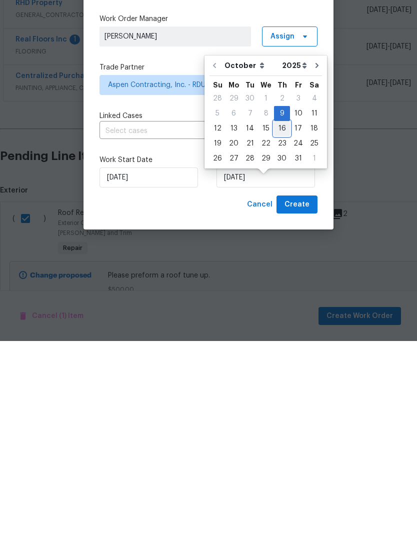
click at [283, 314] on div "16" at bounding box center [282, 321] width 16 height 14
type input "[DATE]"
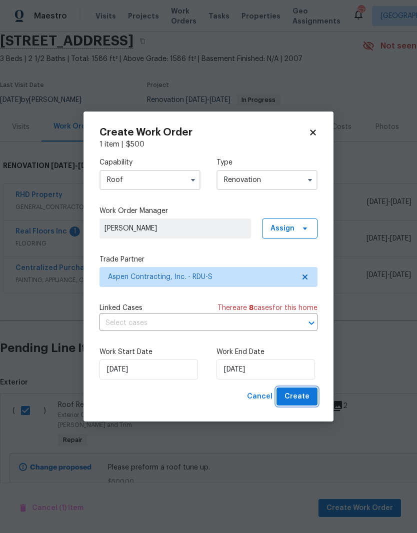
click at [316, 397] on button "Create" at bounding box center [297, 397] width 41 height 19
click at [311, 401] on button "Create" at bounding box center [297, 397] width 41 height 19
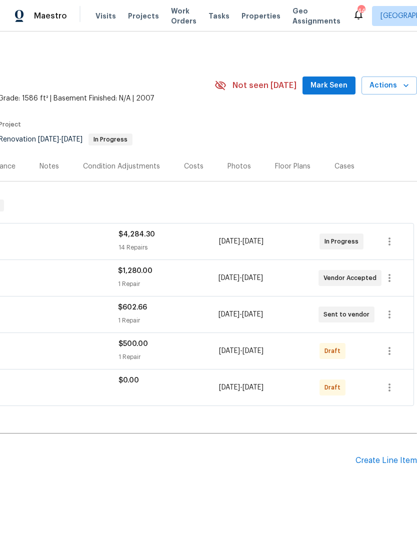
scroll to position [0, 148]
click at [392, 382] on icon "button" at bounding box center [390, 388] width 12 height 12
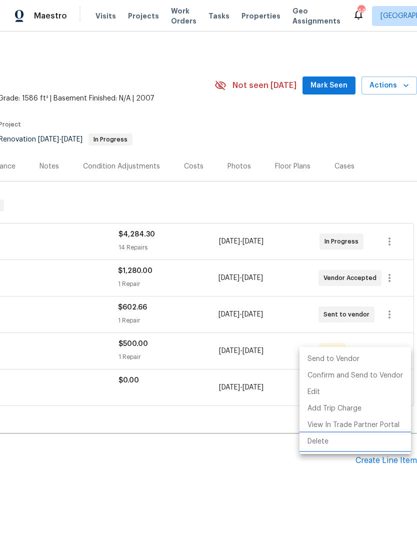
click at [344, 447] on li "Delete" at bounding box center [356, 442] width 112 height 17
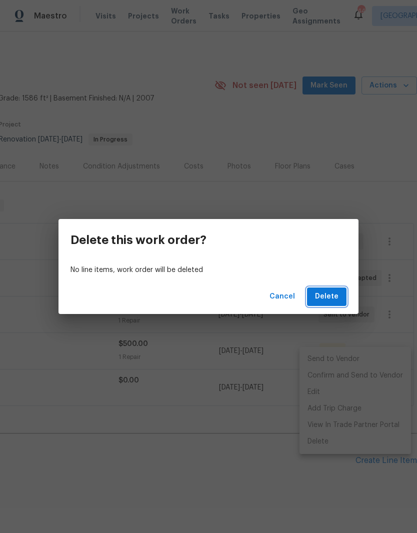
click at [335, 295] on span "Delete" at bounding box center [327, 297] width 24 height 13
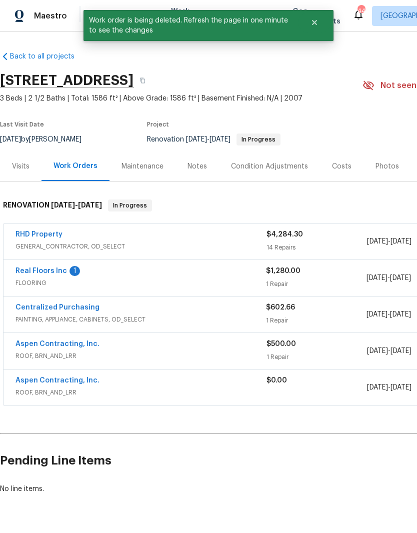
scroll to position [0, 0]
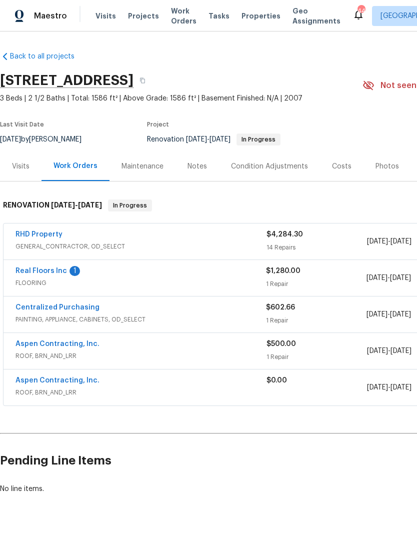
click at [43, 341] on link "Aspen Contracting, Inc." at bounding box center [58, 344] width 84 height 7
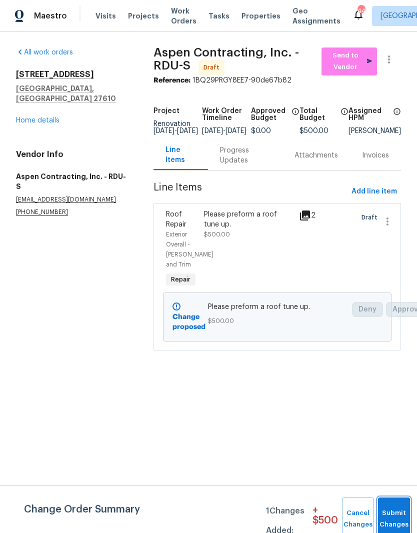
click at [401, 511] on button "Submit Changes" at bounding box center [394, 519] width 32 height 43
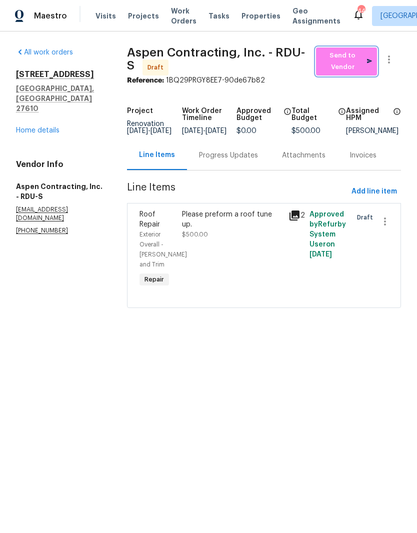
click at [358, 60] on span "Send to Vendor" at bounding box center [346, 61] width 51 height 23
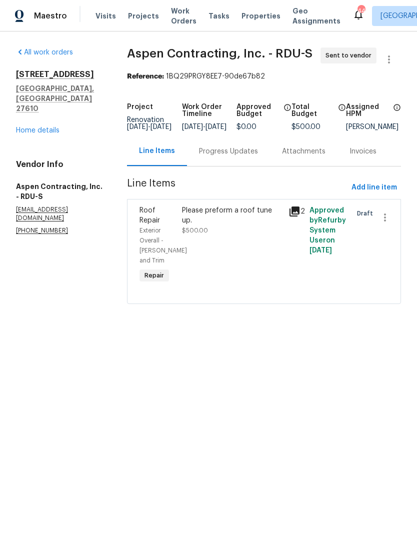
click at [36, 127] on link "Home details" at bounding box center [38, 130] width 44 height 7
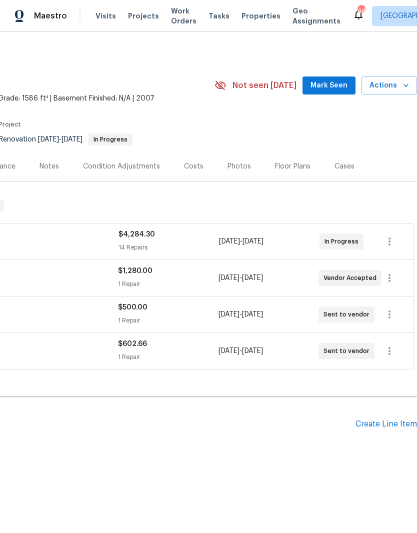
scroll to position [0, 148]
